Goal: Download file/media

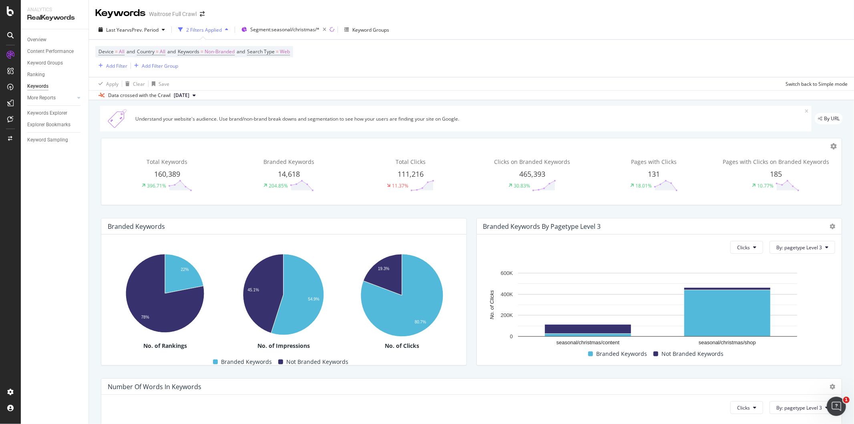
click at [166, 169] on div "Total Keywords 160,389 396.71%" at bounding box center [167, 174] width 119 height 47
click at [161, 172] on span "160,389" at bounding box center [167, 174] width 26 height 10
drag, startPoint x: 142, startPoint y: 159, endPoint x: 202, endPoint y: 153, distance: 60.8
click at [202, 153] on div "Total Keywords 160,389 396.71%" at bounding box center [167, 174] width 119 height 47
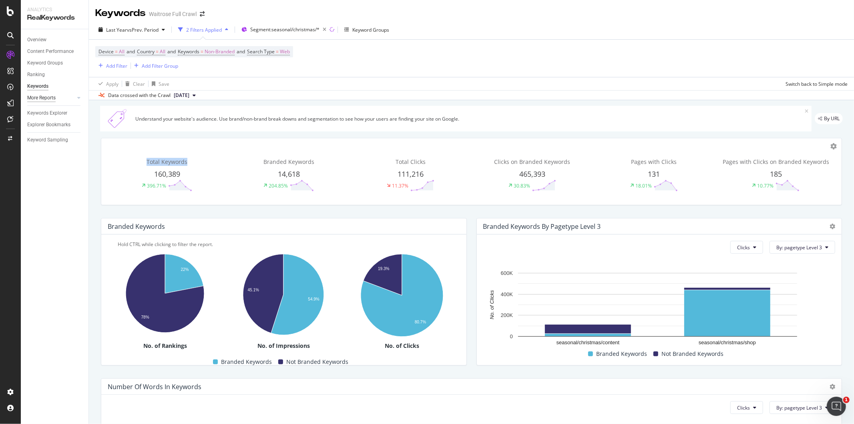
click at [37, 95] on div "More Reports" at bounding box center [41, 98] width 28 height 8
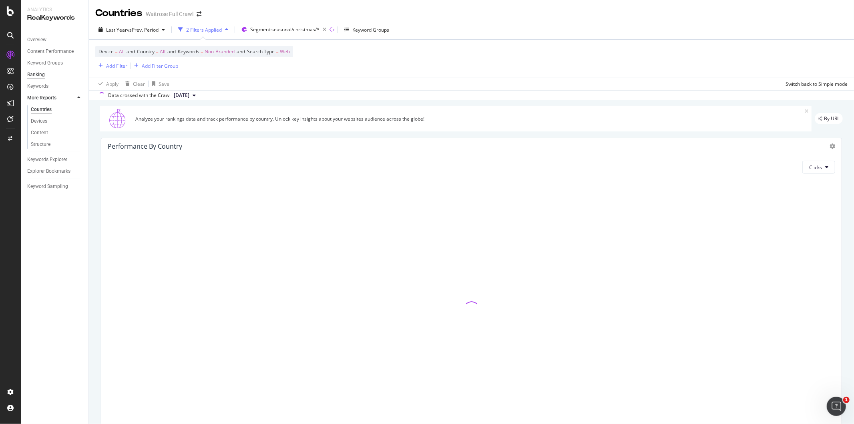
click at [33, 76] on div "Ranking" at bounding box center [36, 74] width 18 height 8
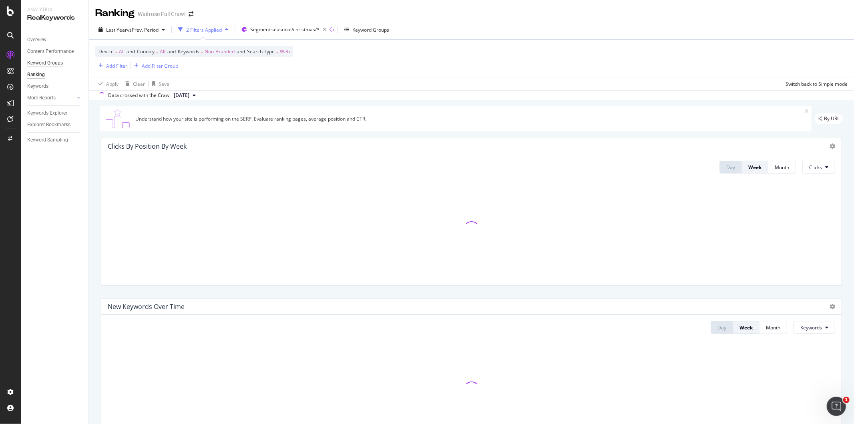
click at [46, 59] on div "Keyword Groups" at bounding box center [45, 63] width 36 height 8
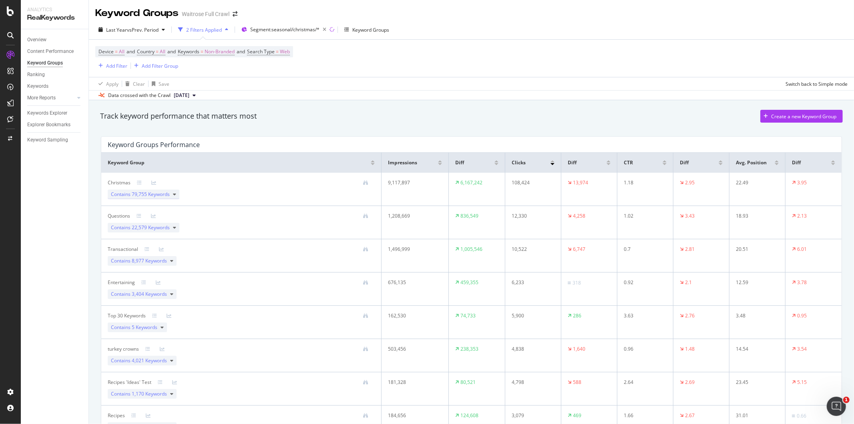
click at [169, 196] on span "79,755 Keywords" at bounding box center [151, 194] width 38 height 7
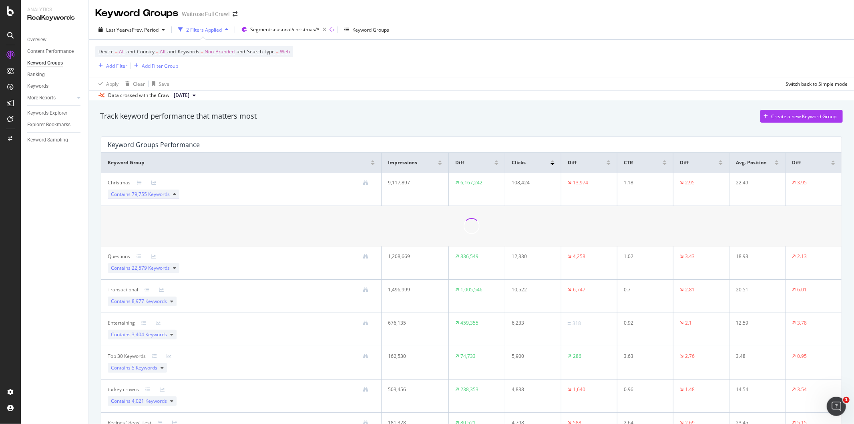
click at [170, 196] on div "Contains 79,755 Keywords" at bounding box center [144, 194] width 72 height 10
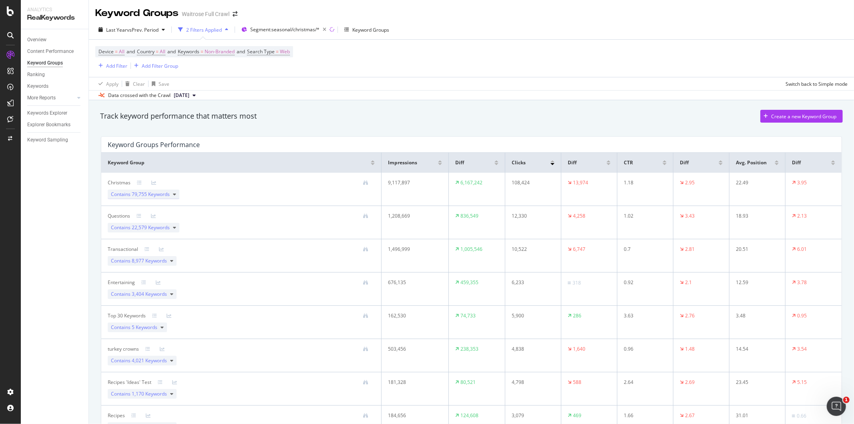
click at [147, 197] on span "79,755 Keywords" at bounding box center [151, 194] width 38 height 7
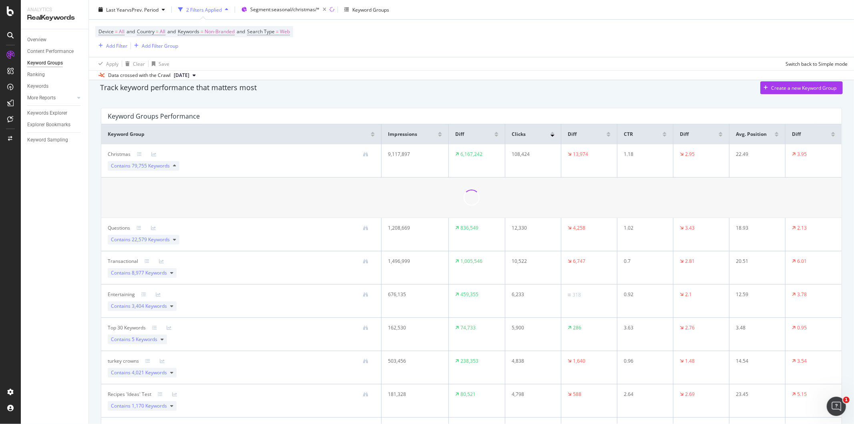
scroll to position [44, 0]
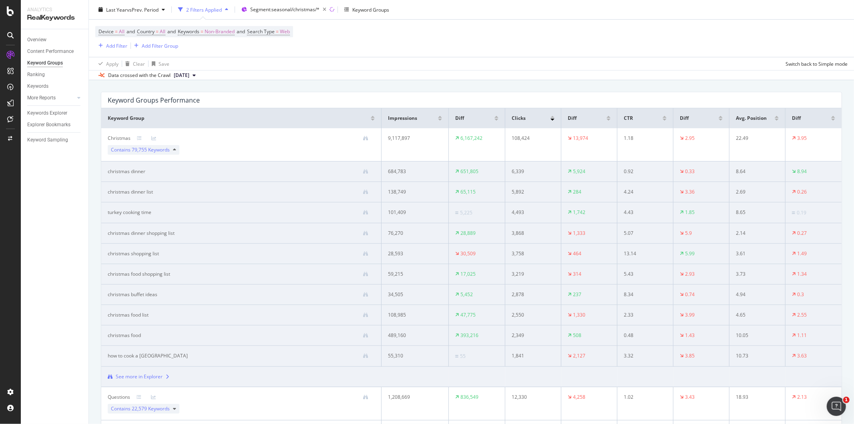
click at [138, 378] on div "See more in Explorer" at bounding box center [139, 376] width 47 height 7
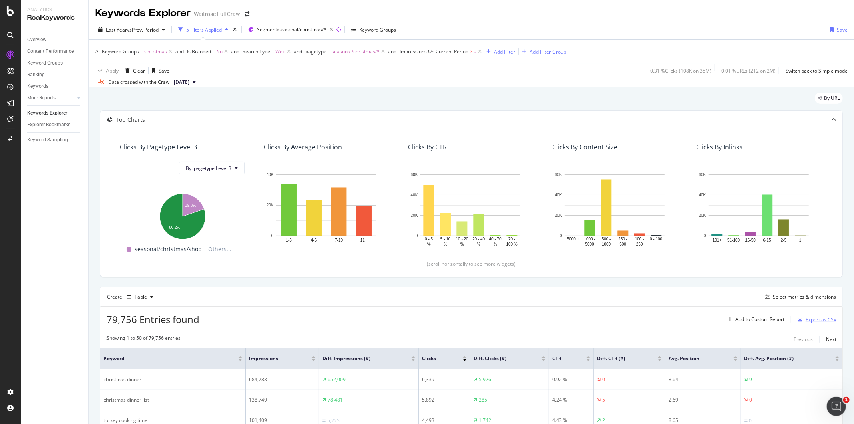
click at [811, 319] on div "Export as CSV" at bounding box center [821, 319] width 31 height 7
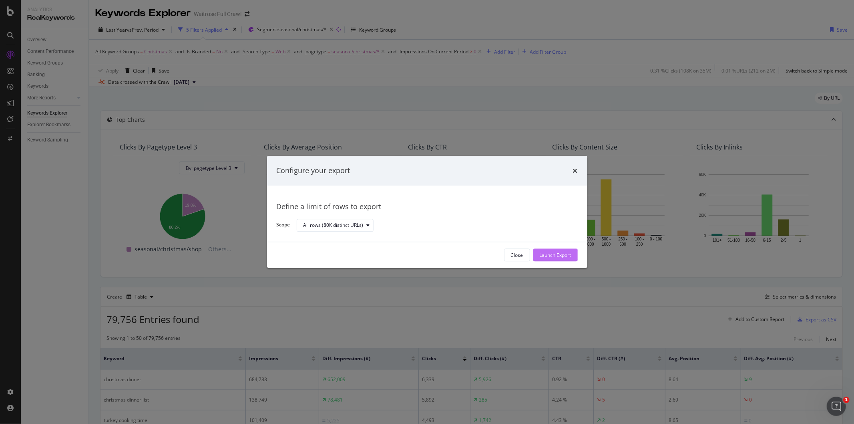
click at [558, 253] on div "Launch Export" at bounding box center [556, 255] width 32 height 7
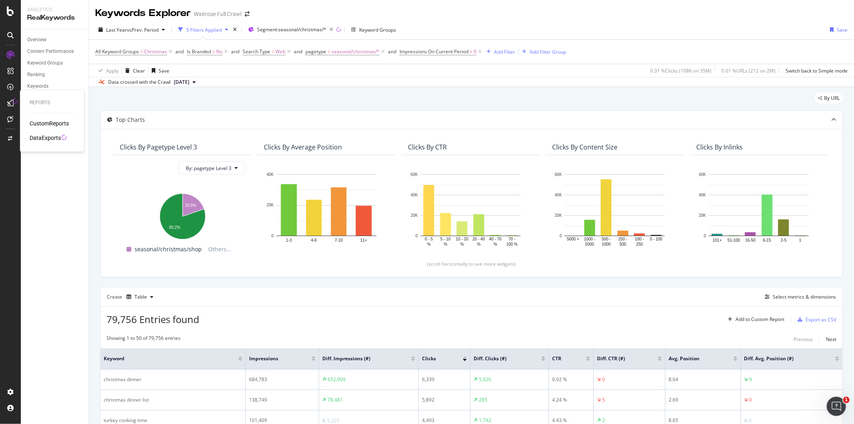
click at [34, 143] on div "Reports CustomReports DataExports" at bounding box center [52, 120] width 58 height 58
click at [39, 137] on div "DataExports" at bounding box center [45, 138] width 31 height 8
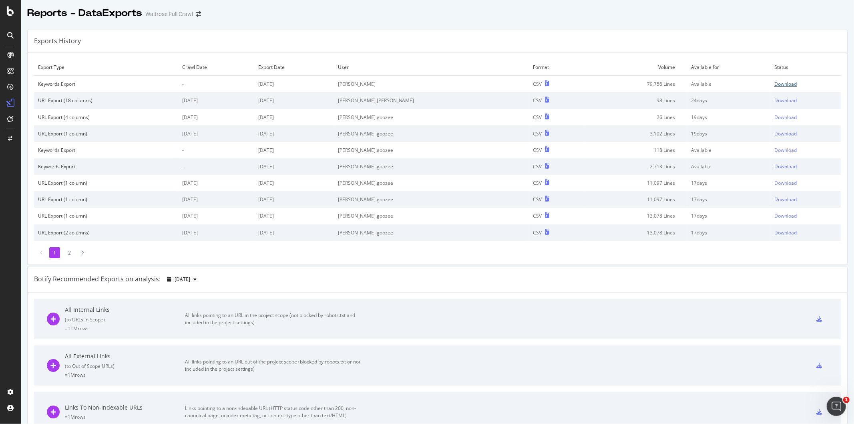
click at [775, 84] on div "Download" at bounding box center [786, 84] width 22 height 7
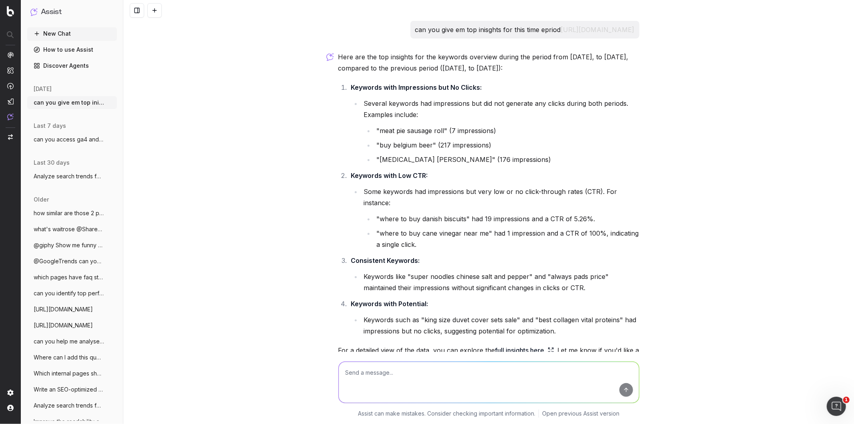
scroll to position [119, 0]
